Goal: Book appointment/travel/reservation

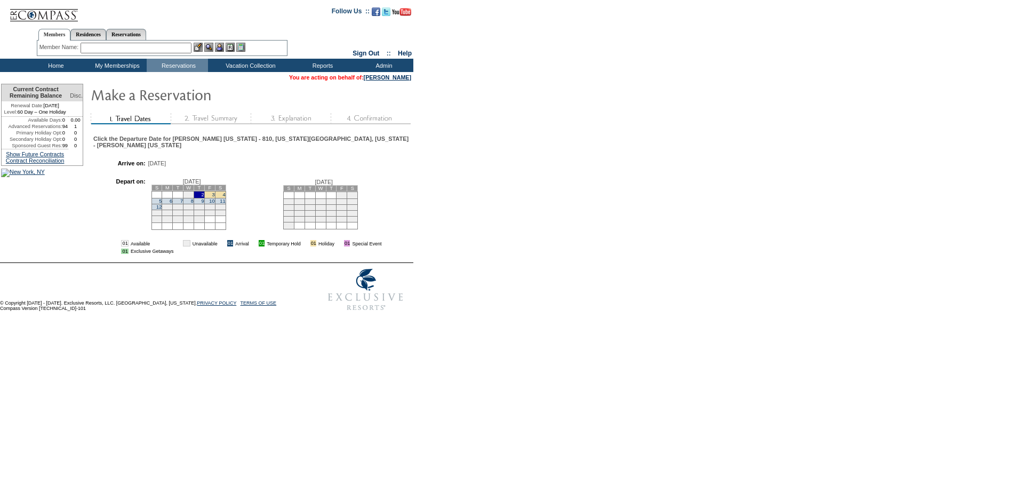
click at [226, 198] on td "4" at bounding box center [220, 194] width 11 height 7
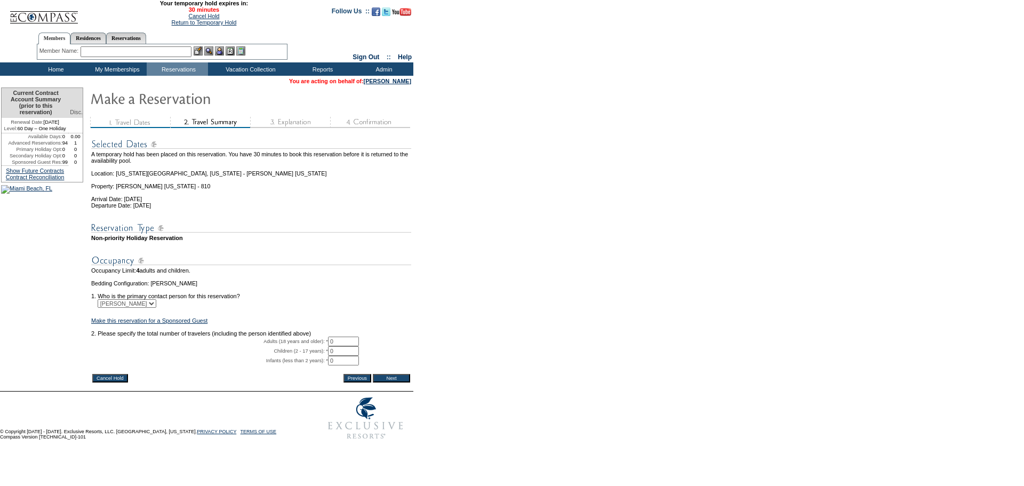
click at [348, 346] on input "0" at bounding box center [343, 342] width 31 height 10
type input "2"
click at [395, 383] on input "Next" at bounding box center [391, 378] width 37 height 9
click at [396, 383] on input "Next" at bounding box center [391, 378] width 37 height 9
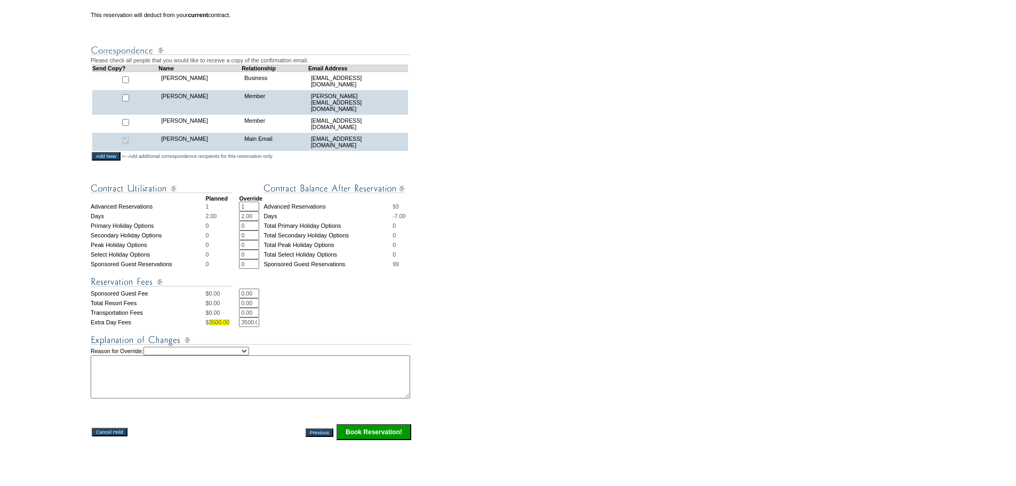
scroll to position [320, 0]
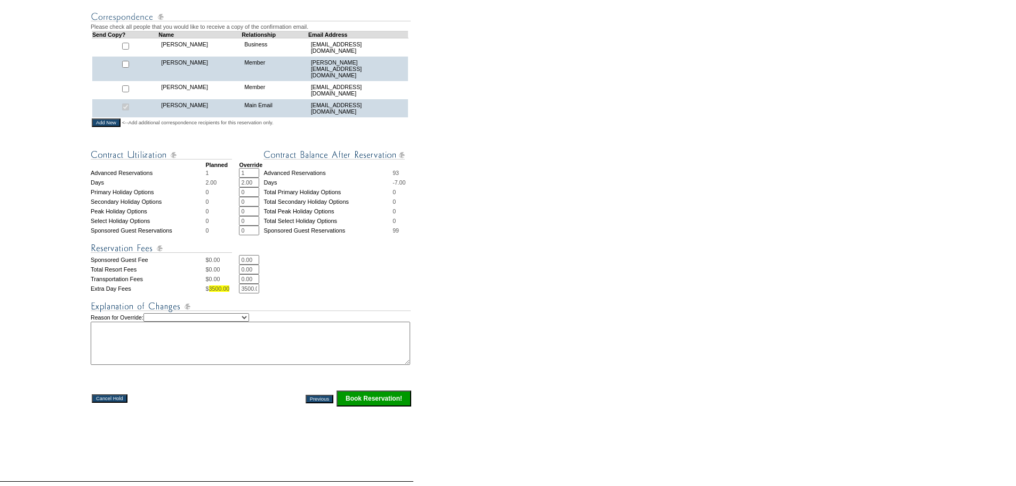
click at [227, 322] on select "Creating Continuous Stay Days Rebooked After Cancellation Editing Occupant Expe…" at bounding box center [197, 317] width 106 height 9
click at [155, 322] on select "Creating Continuous Stay Days Rebooked After Cancellation Editing Occupant Expe…" at bounding box center [197, 317] width 106 height 9
click at [204, 365] on textarea at bounding box center [251, 343] width 320 height 43
drag, startPoint x: 206, startPoint y: 329, endPoint x: 206, endPoint y: 324, distance: 5.4
click at [206, 322] on select "Creating Continuous Stay Days Rebooked After Cancellation Editing Occupant Expe…" at bounding box center [197, 317] width 106 height 9
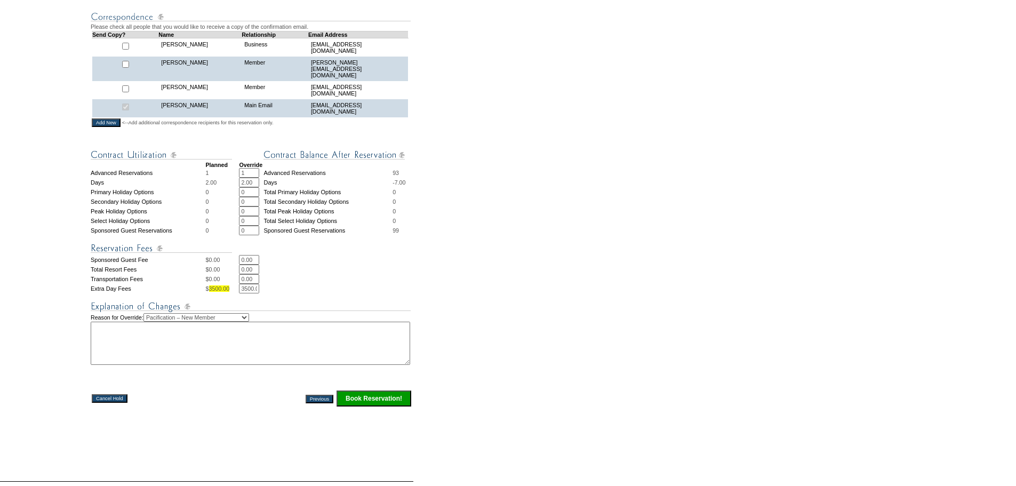
select select "1042"
click at [155, 322] on select "Creating Continuous Stay Days Rebooked After Cancellation Editing Occupant Expe…" at bounding box center [197, 317] width 106 height 9
click at [179, 357] on textarea at bounding box center [251, 343] width 320 height 43
type textarea "BLEEP"
click at [371, 407] on input "Book Reservation!" at bounding box center [374, 399] width 75 height 16
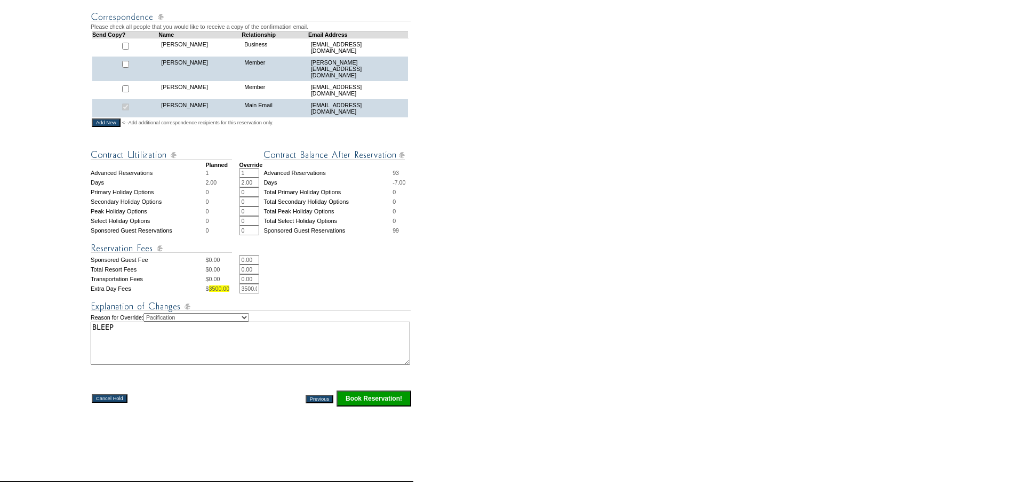
click at [371, 407] on input "Book Reservation!" at bounding box center [374, 399] width 75 height 16
